Goal: Transaction & Acquisition: Purchase product/service

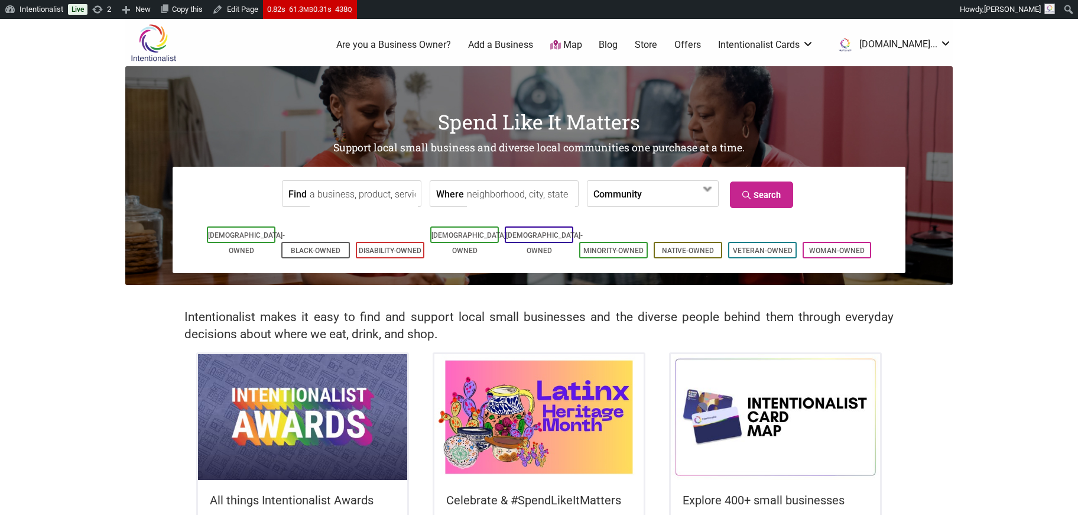
click at [559, 413] on img at bounding box center [539, 416] width 209 height 125
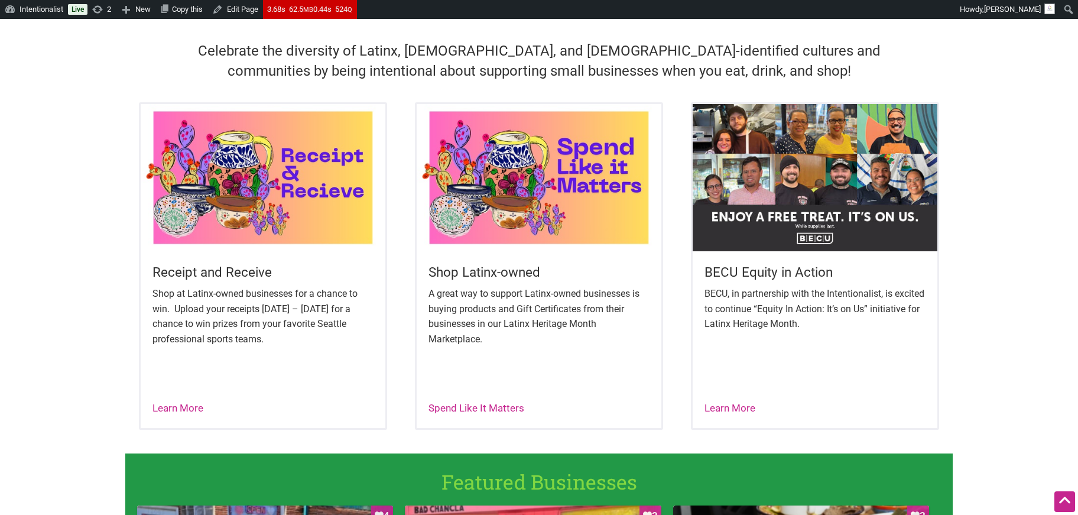
scroll to position [381, 0]
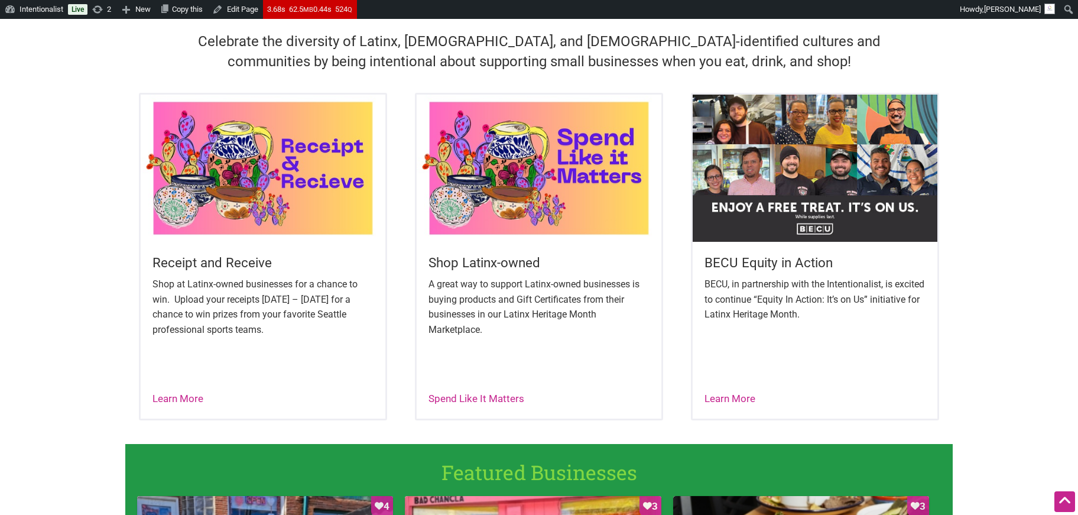
click at [292, 170] on img at bounding box center [263, 168] width 245 height 147
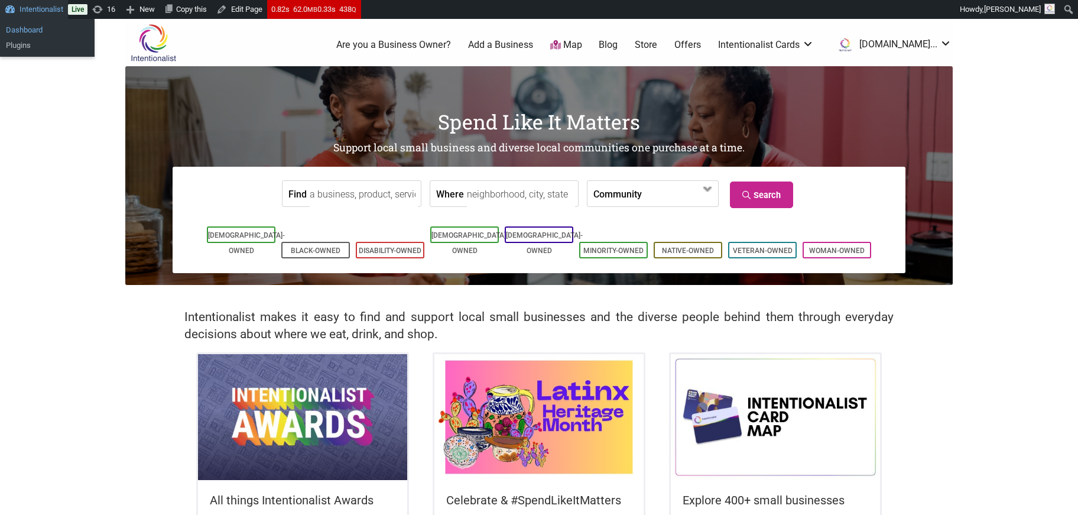
click at [25, 28] on link "Dashboard" at bounding box center [47, 29] width 95 height 15
click at [330, 195] on input "Find" at bounding box center [364, 194] width 108 height 27
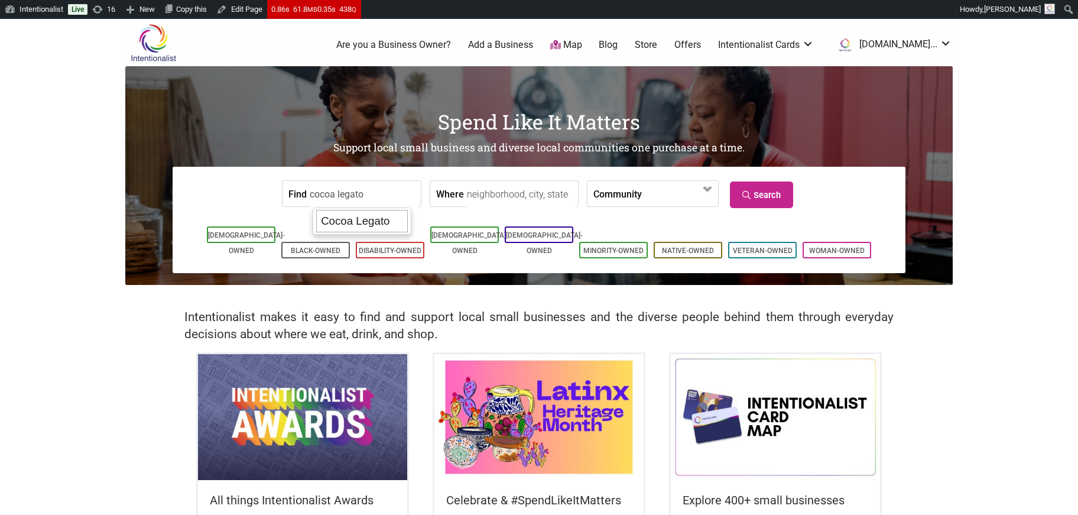
click at [354, 218] on div "Cocoa Legato" at bounding box center [362, 221] width 92 height 22
type input "Cocoa Legato"
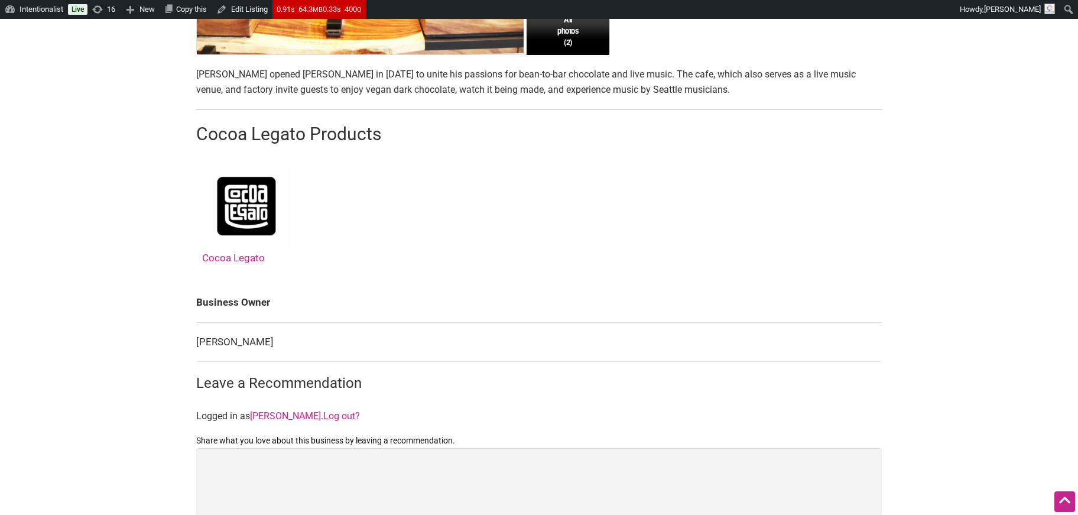
scroll to position [523, 0]
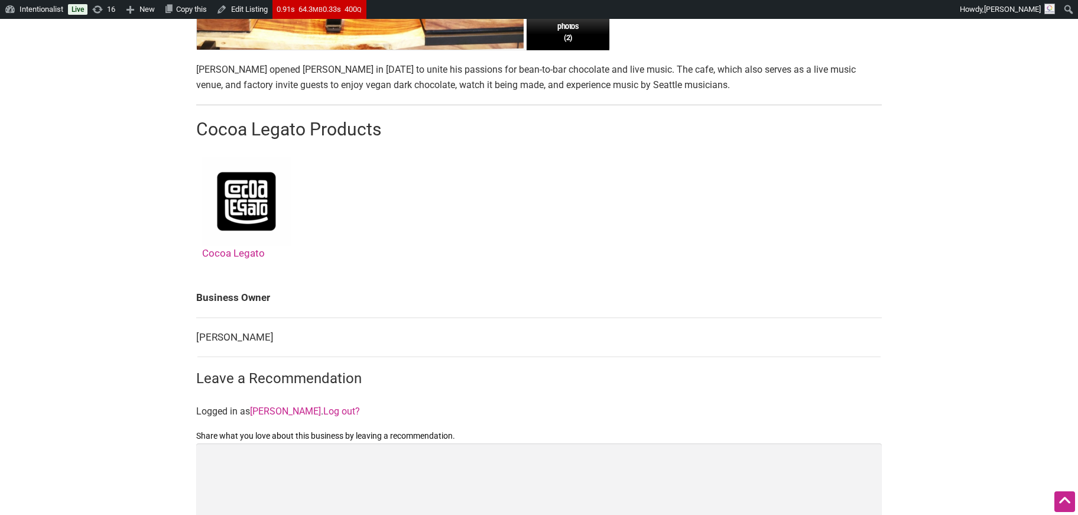
click at [223, 251] on link "Cocoa Legato" at bounding box center [246, 208] width 89 height 102
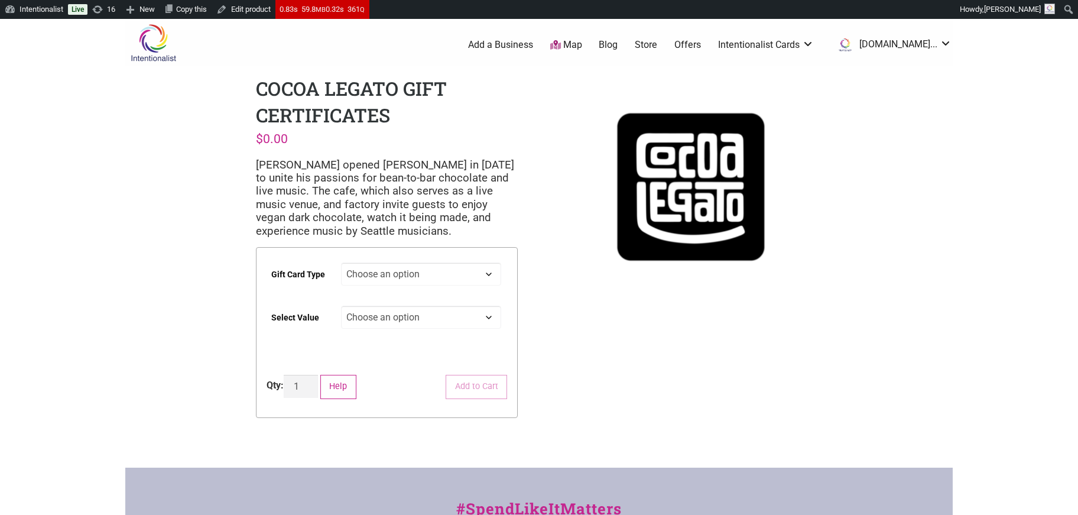
click at [487, 273] on select "Choose an option Physical" at bounding box center [421, 273] width 161 height 23
select select "Physical"
click at [341, 262] on select "Choose an option Physical" at bounding box center [421, 273] width 161 height 23
click at [489, 316] on select "Choose an option $25 $50 $100 $200 $500" at bounding box center [421, 317] width 161 height 23
click at [341, 306] on select "Choose an option $25 $50 $100 $200 $500" at bounding box center [421, 317] width 161 height 23
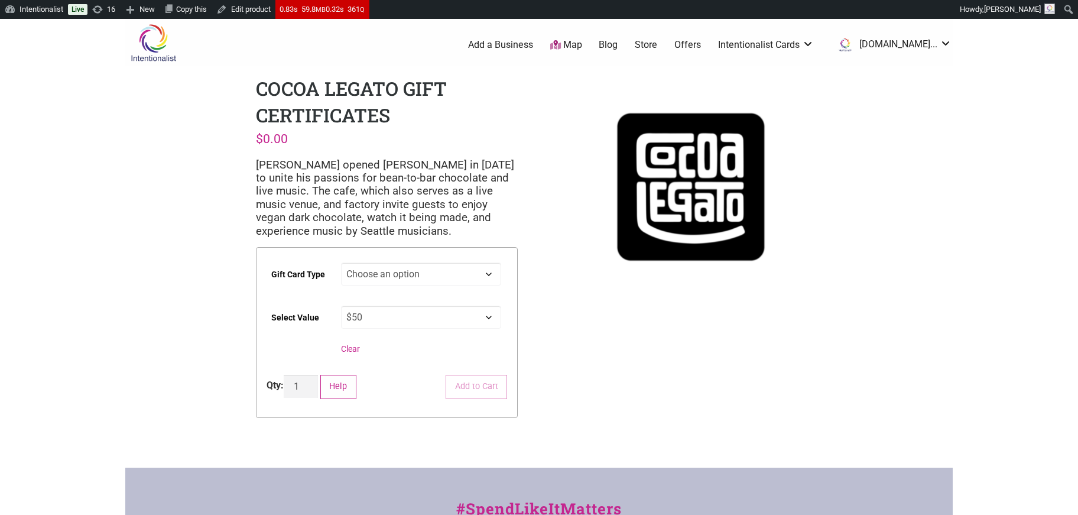
select select "$50"
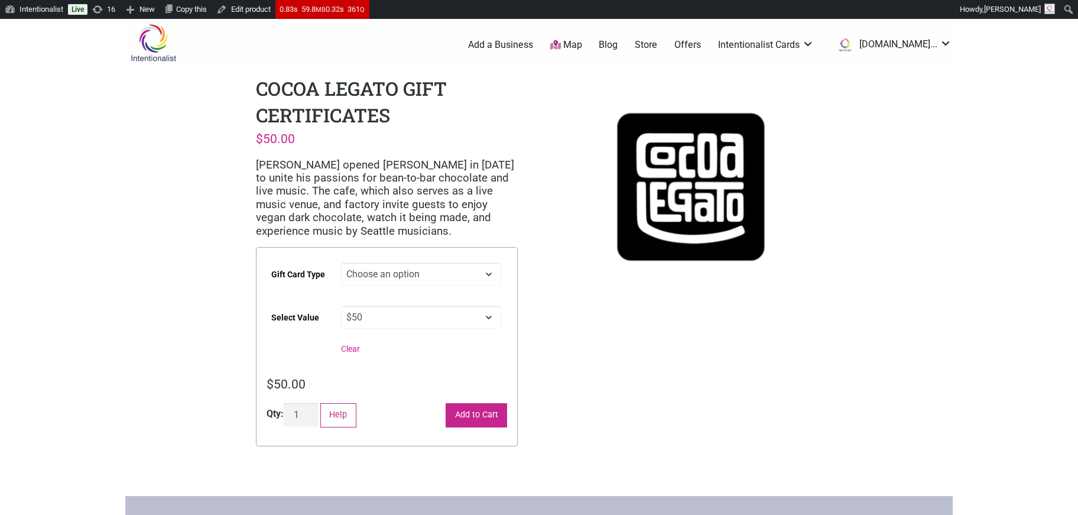
click at [476, 417] on button "Add to Cart" at bounding box center [476, 415] width 61 height 24
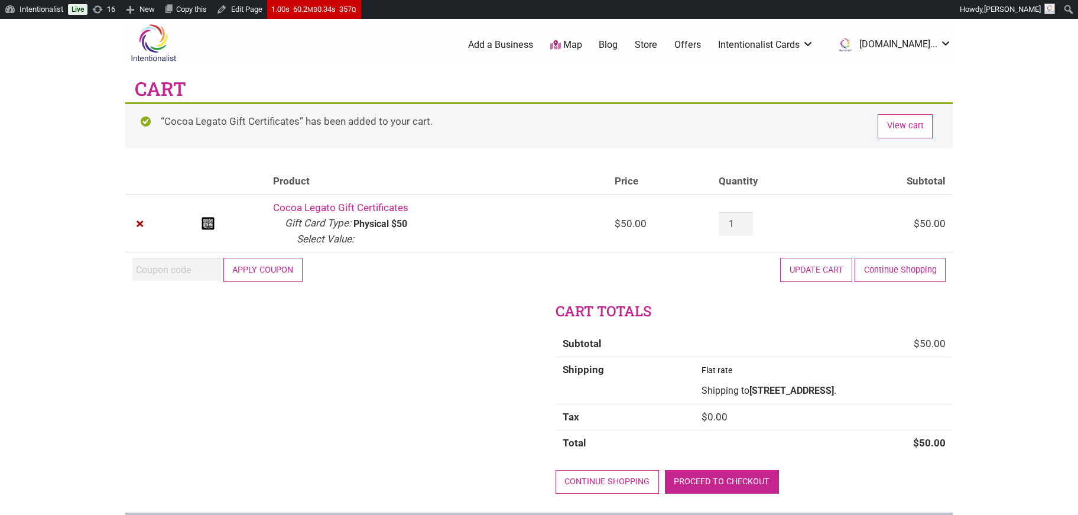
click at [743, 477] on link "Proceed to checkout" at bounding box center [722, 482] width 114 height 24
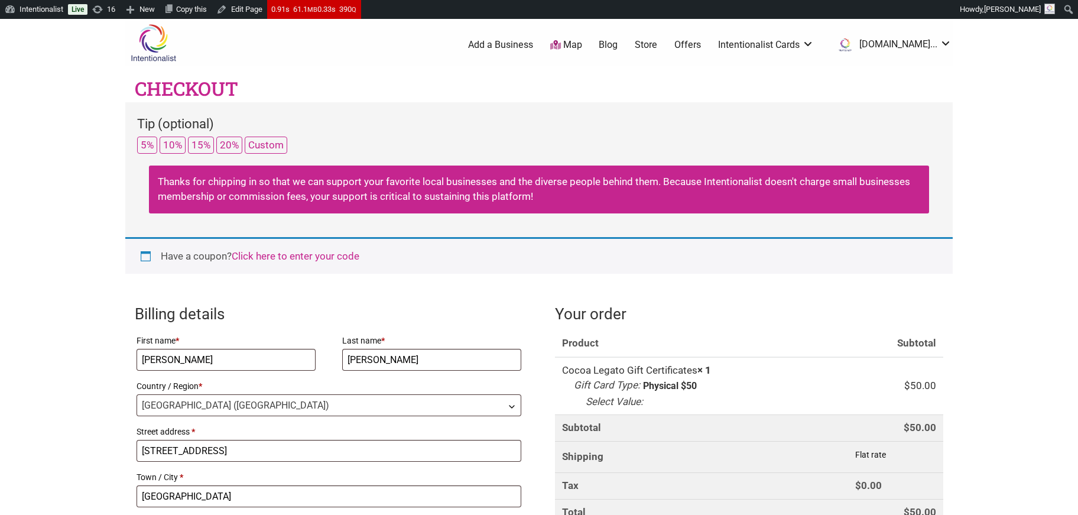
select select "WA"
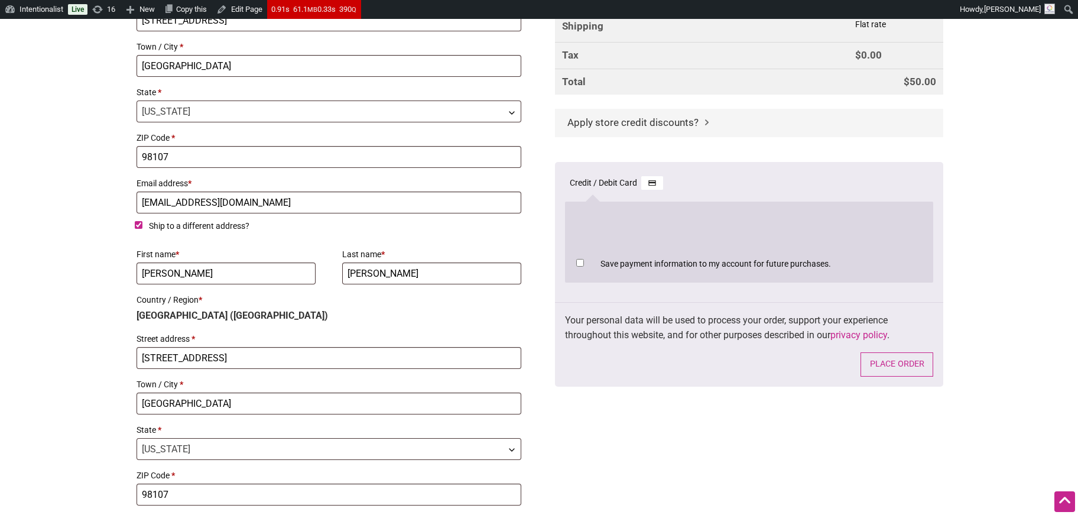
scroll to position [434, 0]
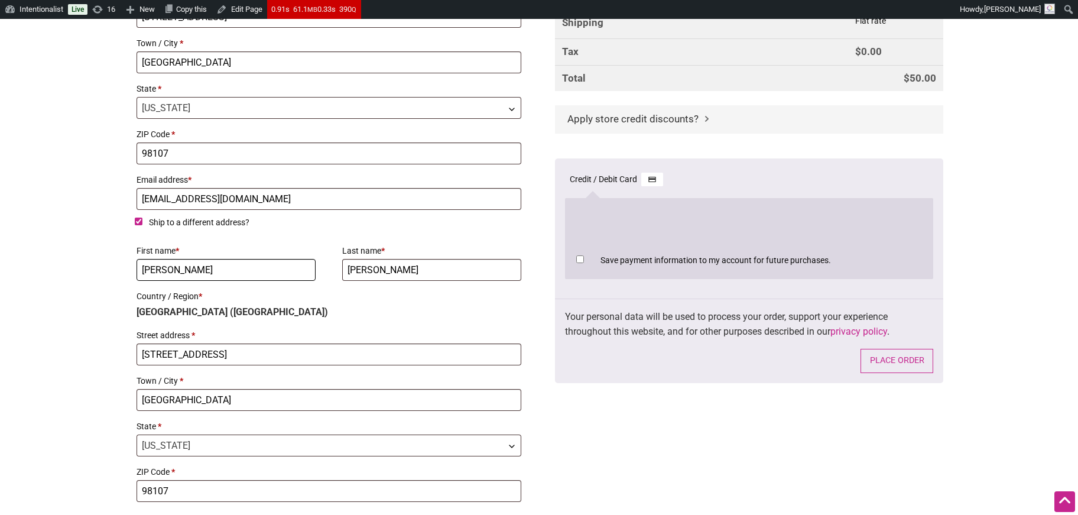
drag, startPoint x: 177, startPoint y: 267, endPoint x: 105, endPoint y: 261, distance: 73.0
type input "Theresa"
type input "Mejia"
drag, startPoint x: 268, startPoint y: 346, endPoint x: 51, endPoint y: 324, distance: 218.1
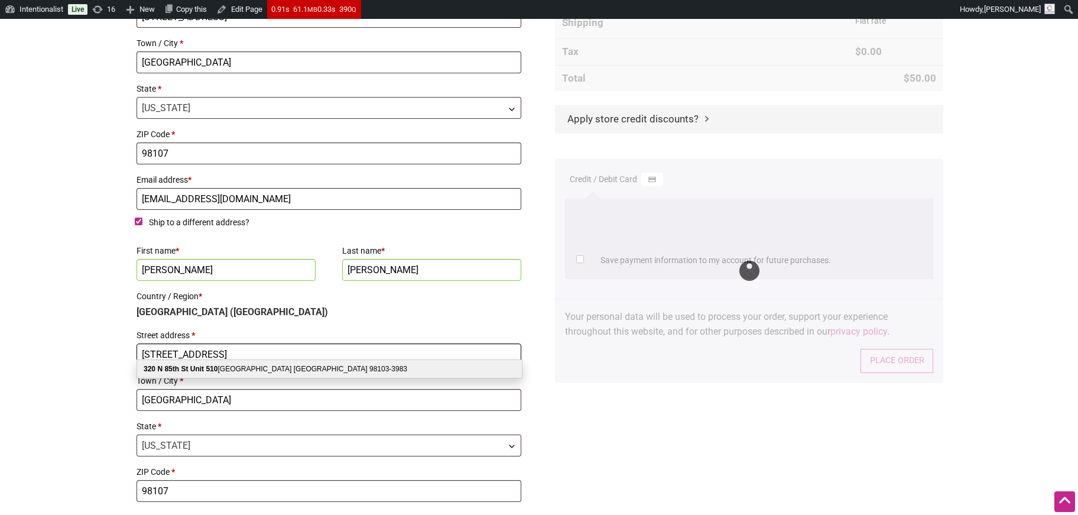
type input "[STREET_ADDRESS]"
click at [190, 366] on b "Unit" at bounding box center [197, 369] width 14 height 8
type input "98103-3983"
select select "WA"
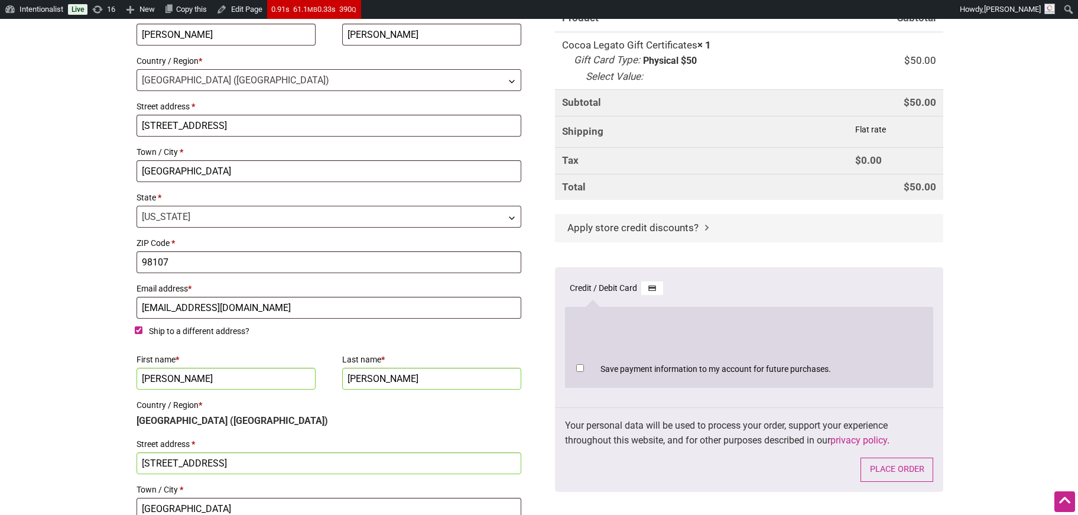
scroll to position [335, 0]
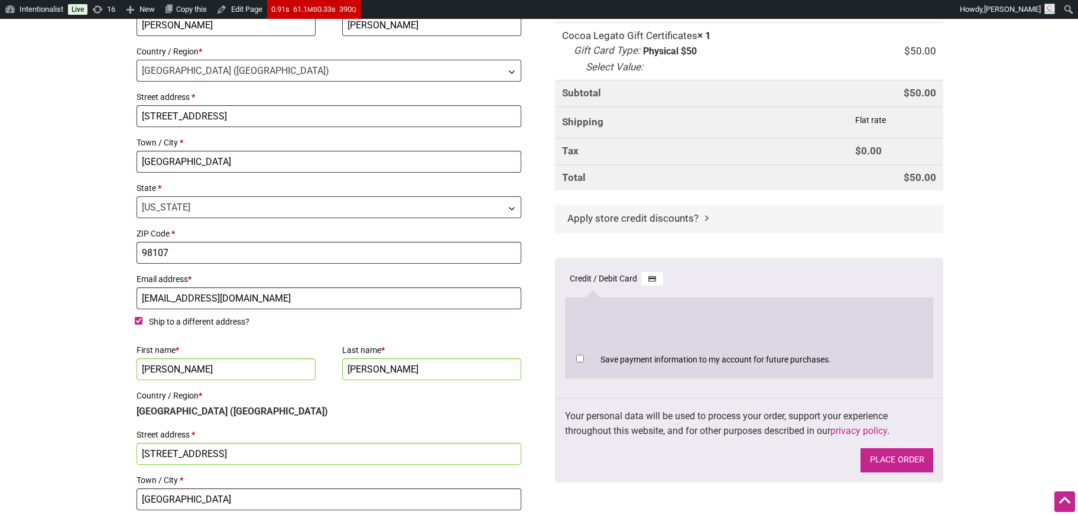
click at [898, 459] on button "Place order" at bounding box center [897, 460] width 73 height 24
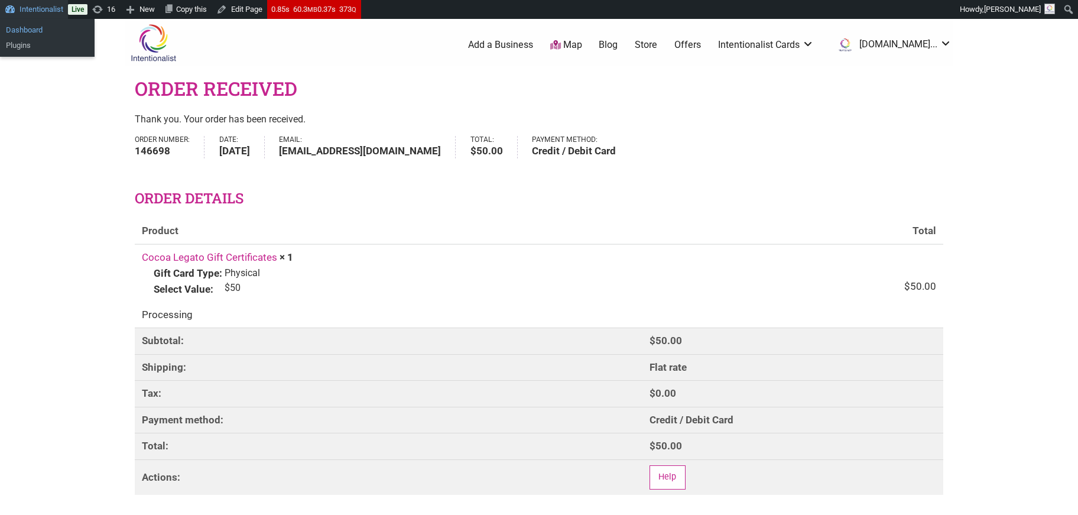
click at [23, 27] on link "Dashboard" at bounding box center [47, 29] width 95 height 15
